Goal: Task Accomplishment & Management: Manage account settings

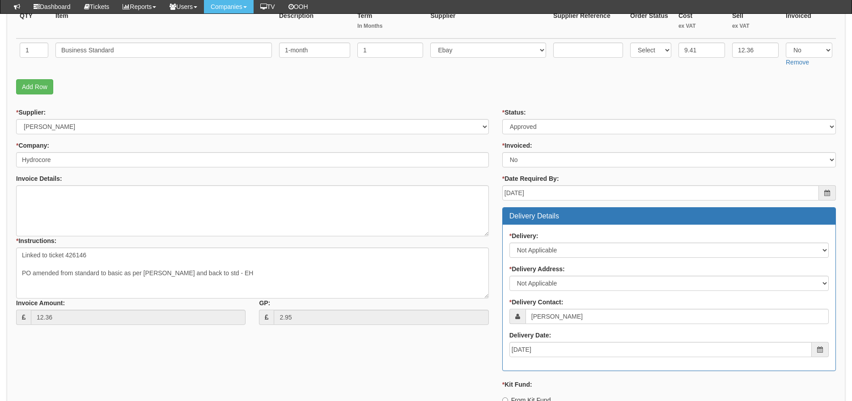
scroll to position [79, 0]
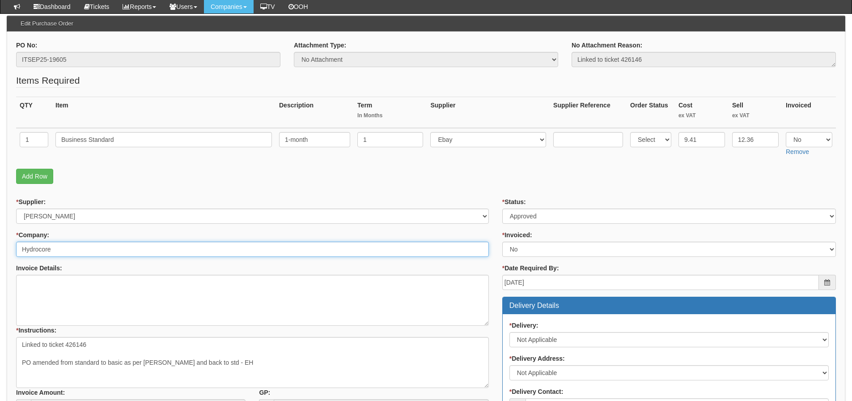
drag, startPoint x: 63, startPoint y: 252, endPoint x: 0, endPoint y: 246, distance: 62.9
click at [0, 246] on div "Purchase Orders > Edit Purchase Order Edit Purchase Order PO No: ITSEP25-19605 …" at bounding box center [426, 375] width 852 height 767
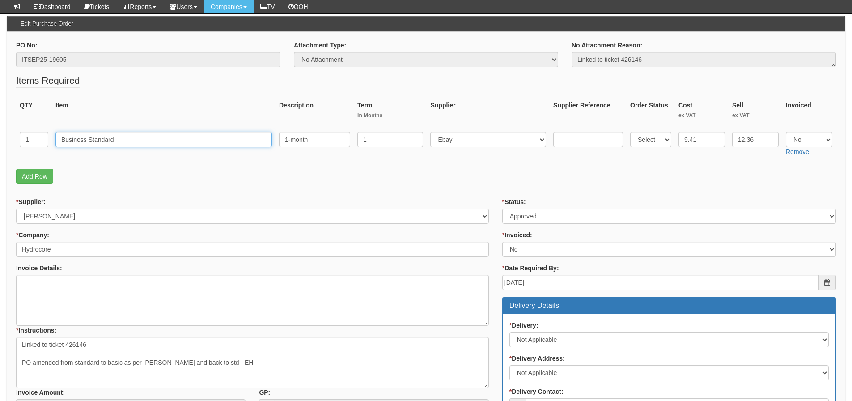
drag, startPoint x: 122, startPoint y: 142, endPoint x: 34, endPoint y: 144, distance: 88.6
click at [34, 144] on tr "1 Business Standard 1-month 1 Select 123 REG.co.uk 1Password 3 4Gon AA Jones El…" at bounding box center [426, 144] width 820 height 32
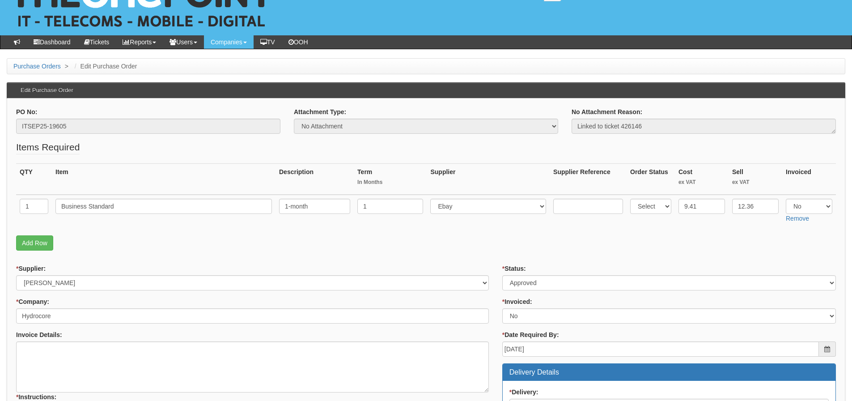
scroll to position [34, 0]
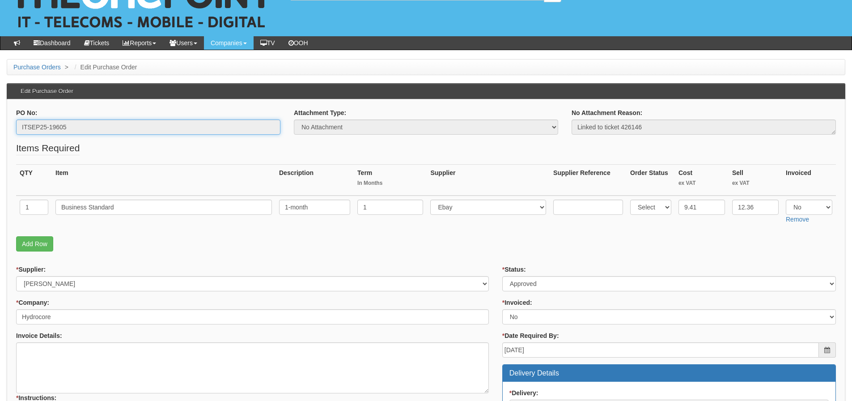
drag, startPoint x: 94, startPoint y: 124, endPoint x: 21, endPoint y: 128, distance: 73.0
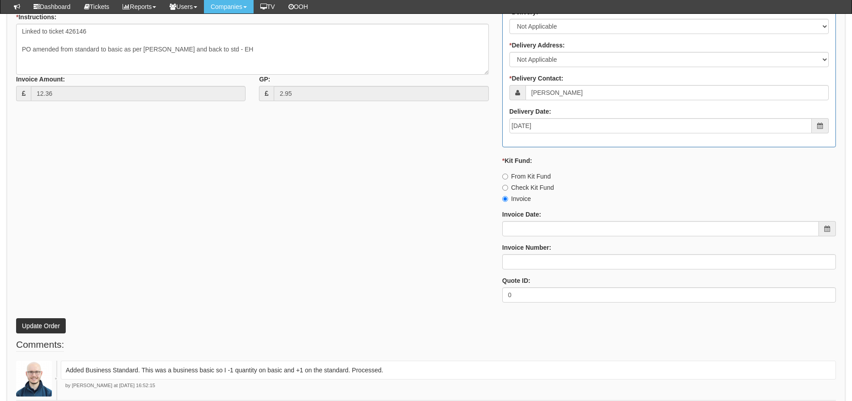
scroll to position [436, 0]
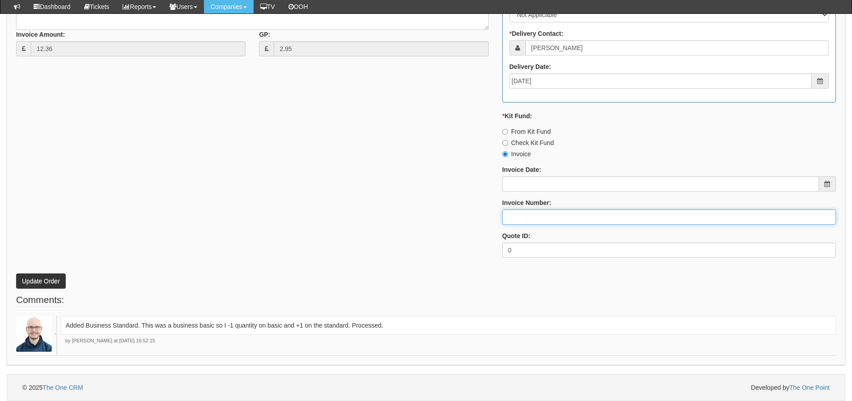
click at [520, 212] on input "Invoice Number:" at bounding box center [669, 216] width 334 height 15
type input "[PERSON_NAME]"
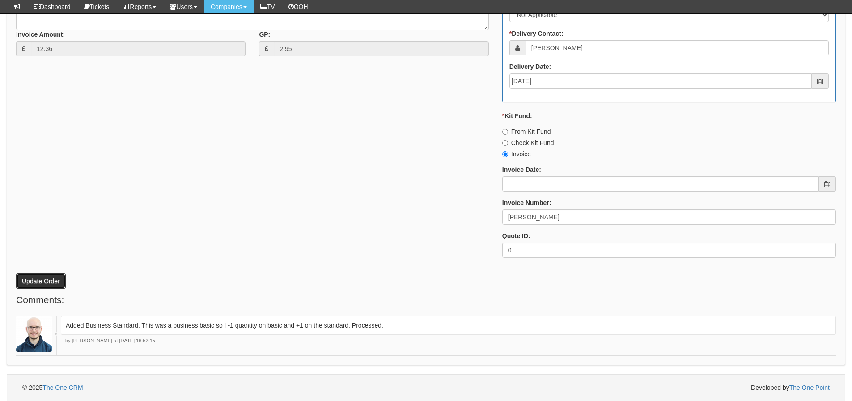
click at [25, 281] on button "Update Order" at bounding box center [41, 280] width 50 height 15
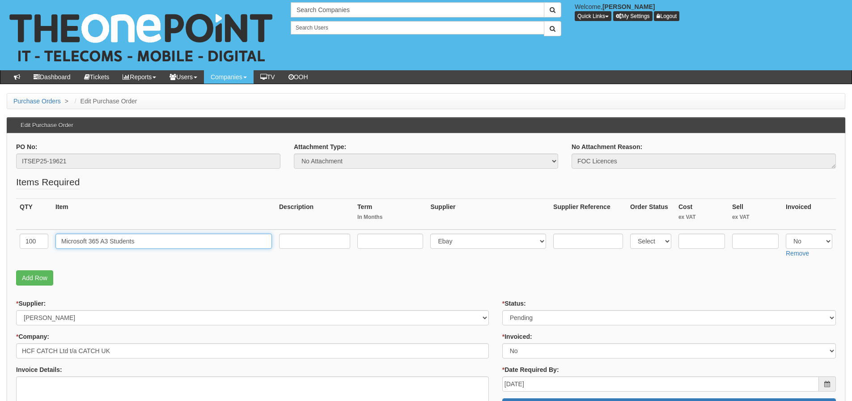
drag, startPoint x: 168, startPoint y: 239, endPoint x: 50, endPoint y: 240, distance: 118.1
click at [50, 240] on tr "100 Microsoft 365 A3 Students Select 123 REG.co.uk 1Password 3 4Gon AA Jones El…" at bounding box center [426, 245] width 820 height 32
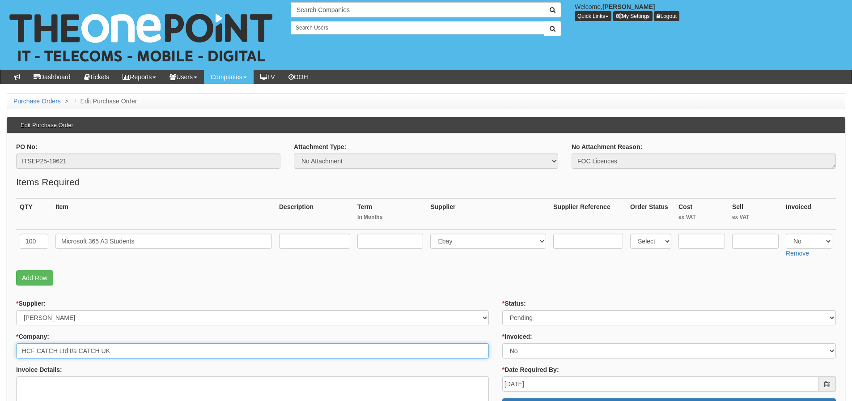
drag, startPoint x: 136, startPoint y: 343, endPoint x: 0, endPoint y: 352, distance: 136.2
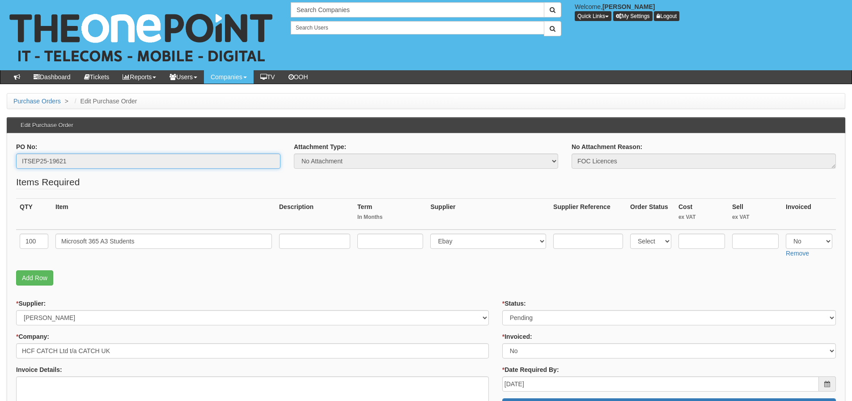
drag, startPoint x: 81, startPoint y: 164, endPoint x: 7, endPoint y: 164, distance: 73.8
click at [455, 301] on div "* Supplier: Select 123 REG.co.uk 1Password 3 4Gon AA Jones Electric Ltd Abzorb …" at bounding box center [252, 312] width 473 height 26
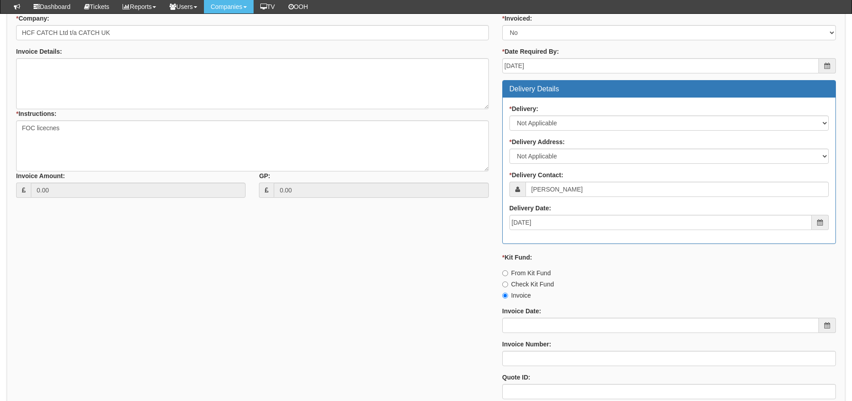
scroll to position [436, 0]
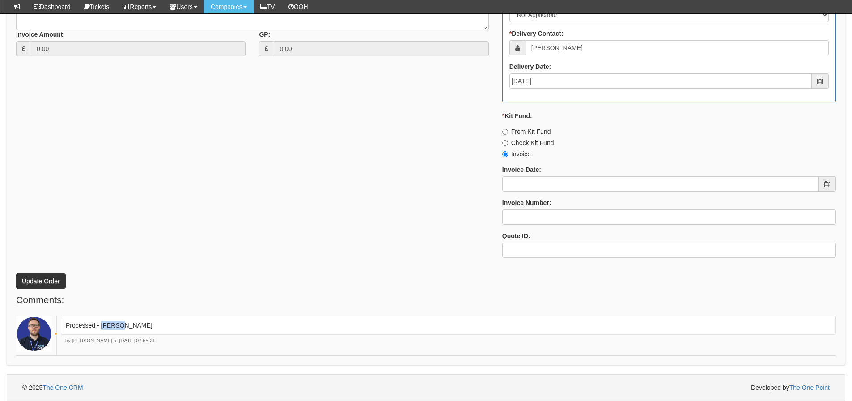
drag, startPoint x: 205, startPoint y: 323, endPoint x: 100, endPoint y: 331, distance: 105.4
click at [100, 331] on div "Processed - Ingram" at bounding box center [448, 325] width 775 height 19
copy p "[PERSON_NAME]"
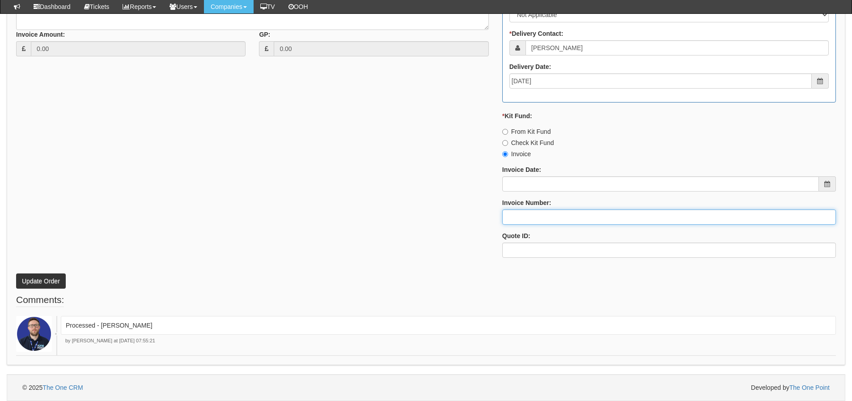
drag, startPoint x: 584, startPoint y: 186, endPoint x: 543, endPoint y: 221, distance: 53.0
paste input "[PERSON_NAME]"
type input "[PERSON_NAME]"
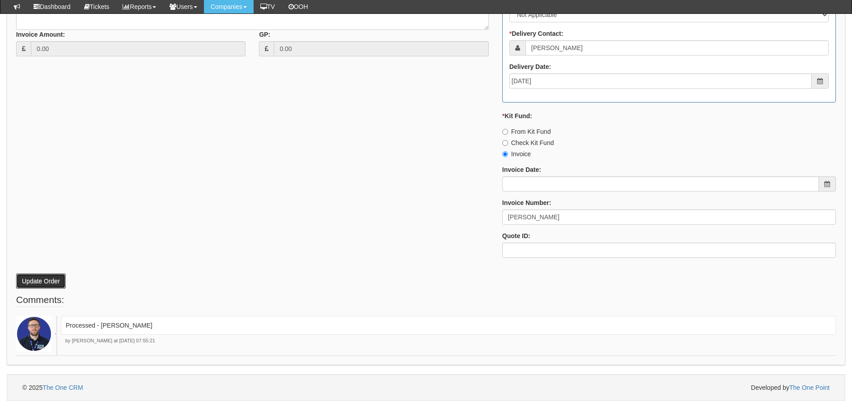
click at [47, 283] on button "Update Order" at bounding box center [41, 280] width 50 height 15
